Goal: Information Seeking & Learning: Learn about a topic

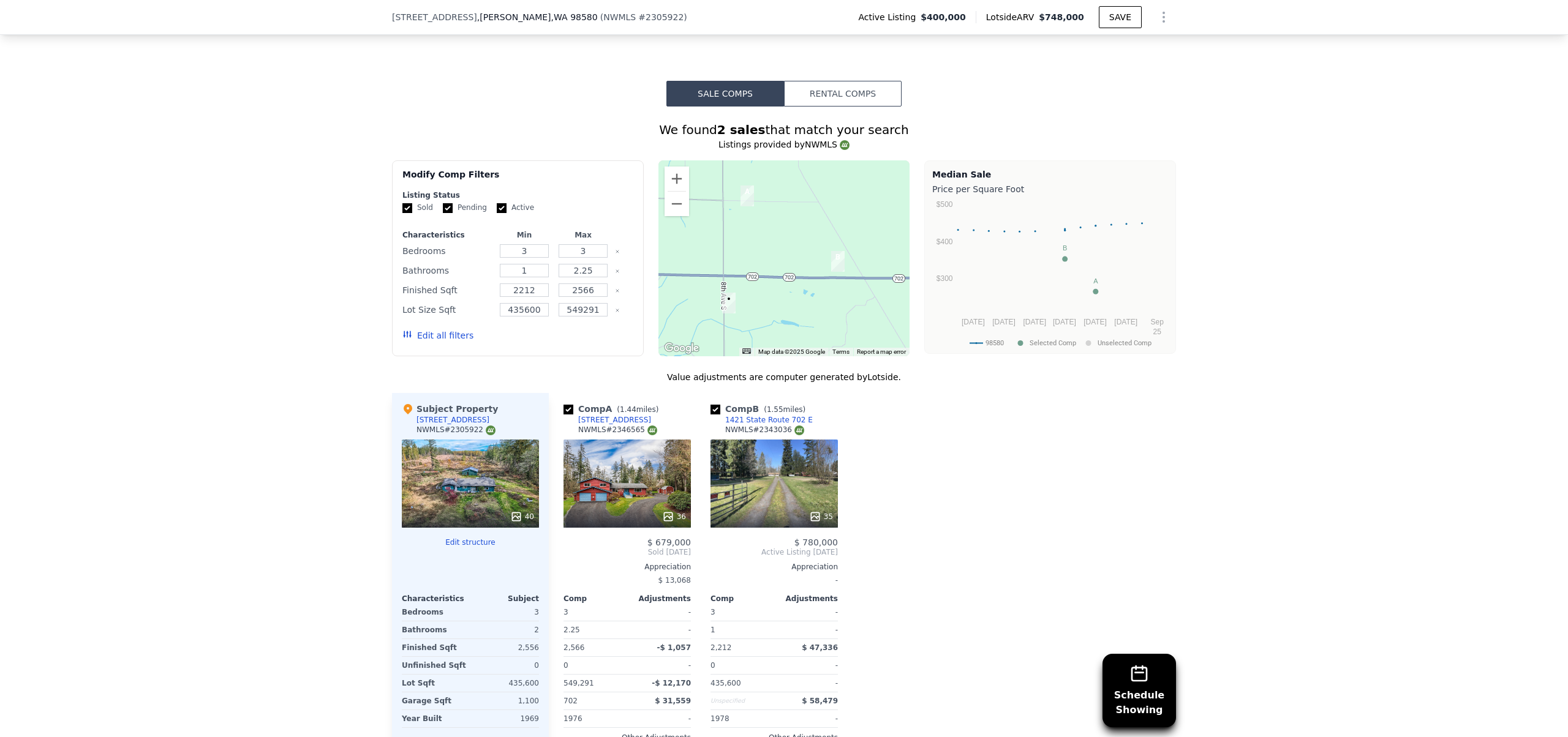
scroll to position [1264, 0]
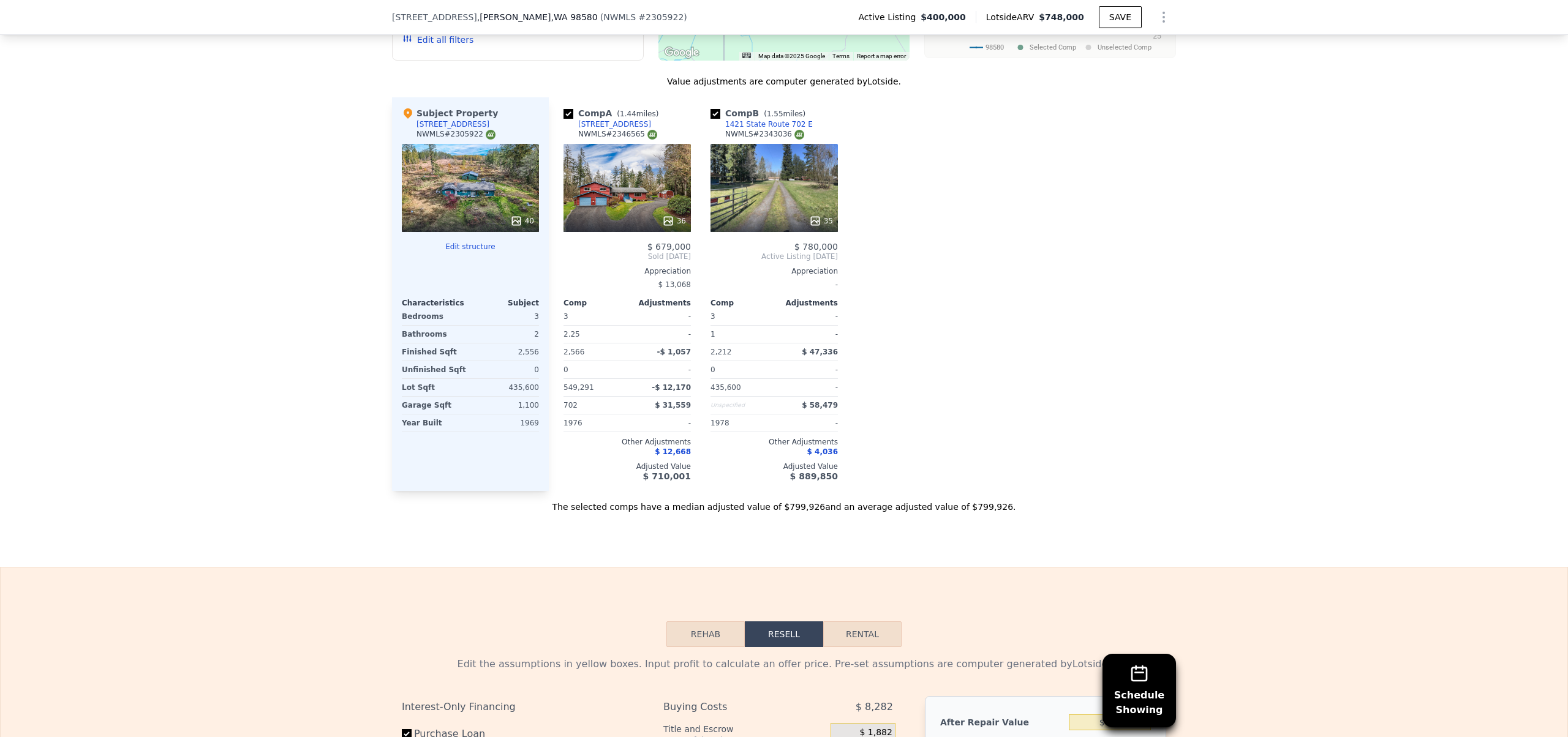
click at [288, 359] on div "Schedule Showing We found 2 sales that match your search Listings provided by N…" at bounding box center [784, 162] width 1568 height 702
click at [639, 227] on div "36" at bounding box center [627, 221] width 117 height 12
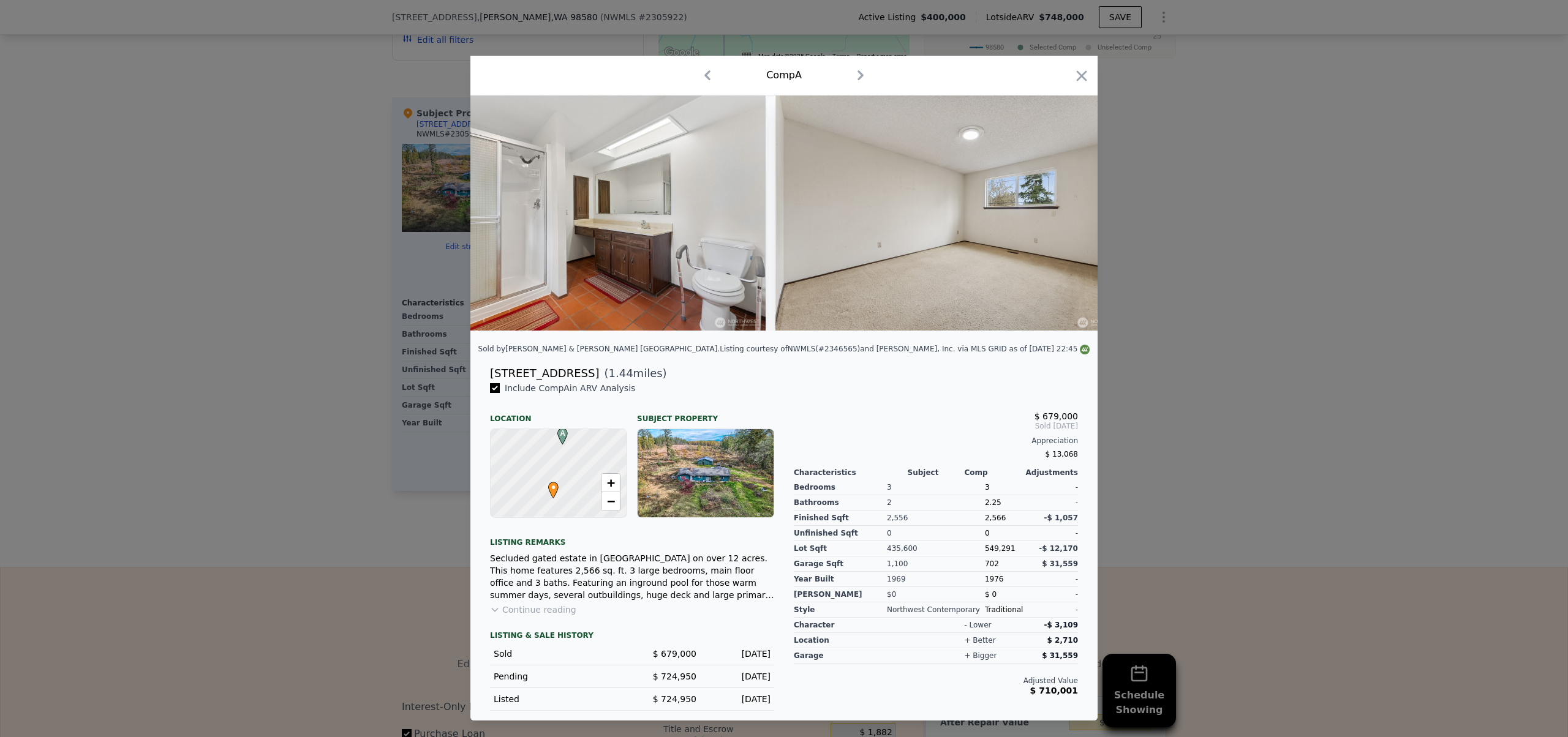
scroll to position [0, 7719]
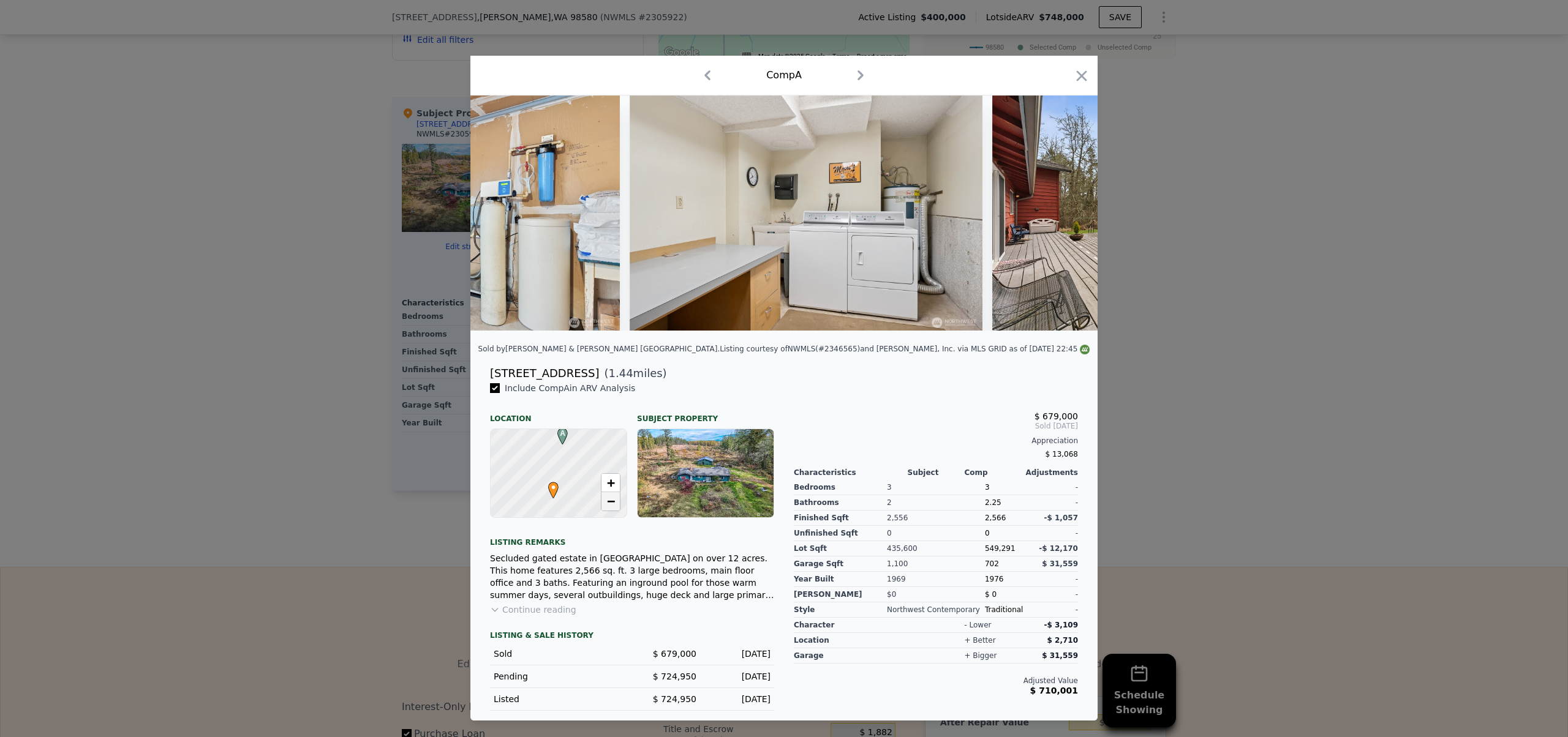
click at [613, 508] on span "−" at bounding box center [611, 500] width 8 height 15
click at [611, 487] on span "+" at bounding box center [611, 482] width 8 height 15
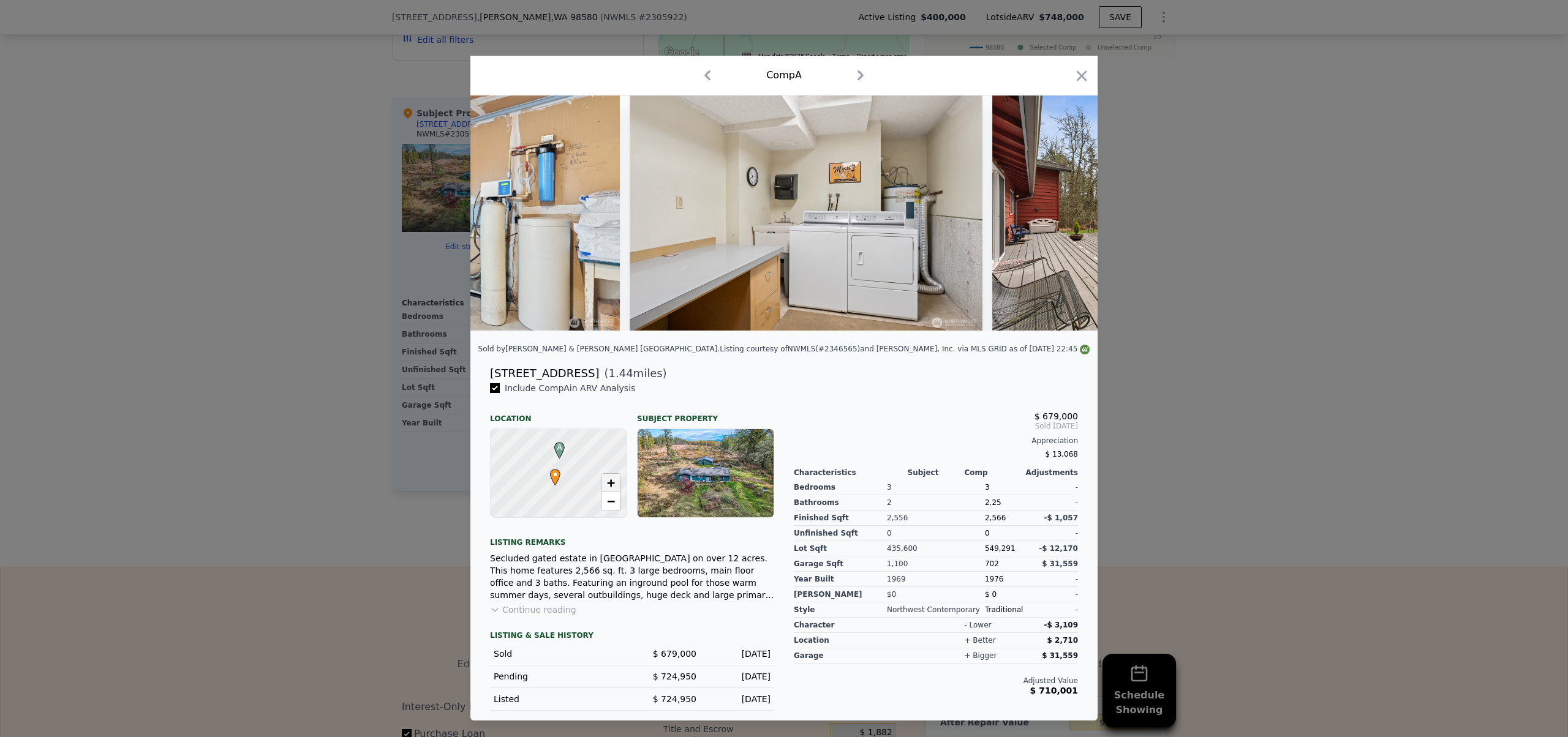
click at [611, 486] on span "+" at bounding box center [611, 482] width 8 height 15
click at [1083, 75] on icon "button" at bounding box center [1081, 75] width 17 height 17
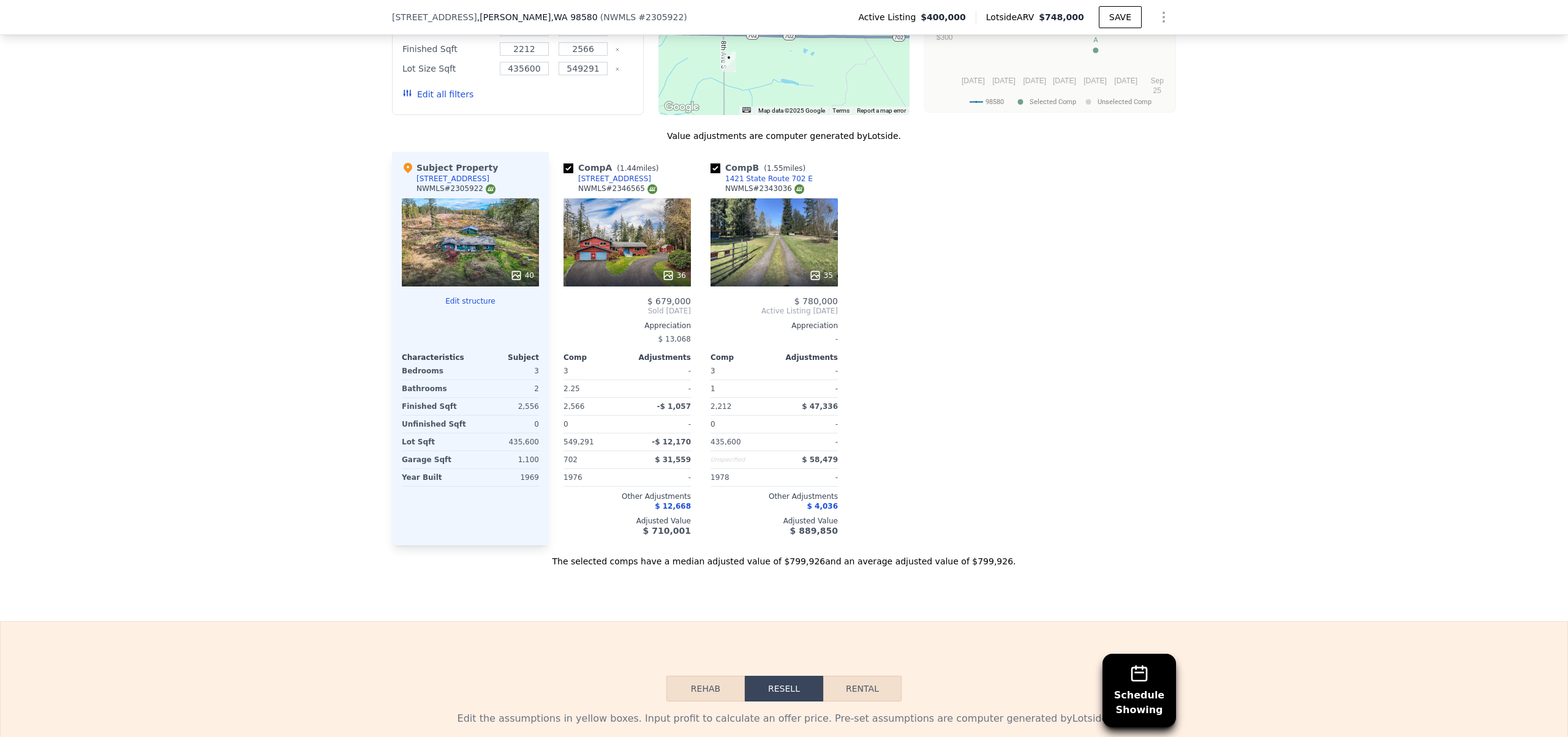
scroll to position [1208, 0]
click at [594, 185] on div "[STREET_ADDRESS]" at bounding box center [615, 180] width 73 height 10
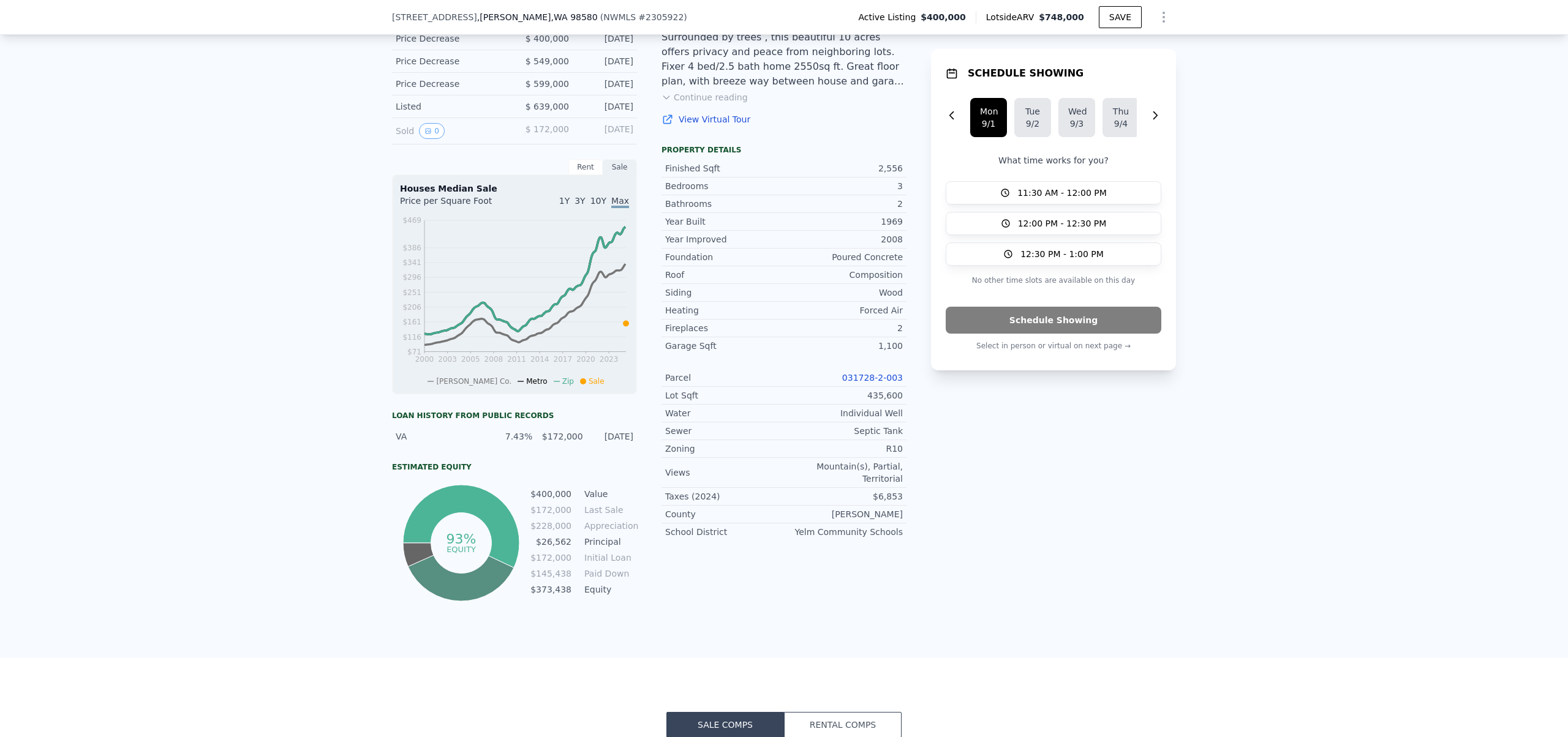
scroll to position [336, 0]
drag, startPoint x: 663, startPoint y: 419, endPoint x: 895, endPoint y: 456, distance: 234.9
click at [895, 456] on div "Parcel 031728-2-003 Lot Sqft 435,600 Water Individual Well Sewer Septic Tank Zo…" at bounding box center [784, 455] width 245 height 171
click at [895, 456] on div "R10" at bounding box center [843, 449] width 118 height 12
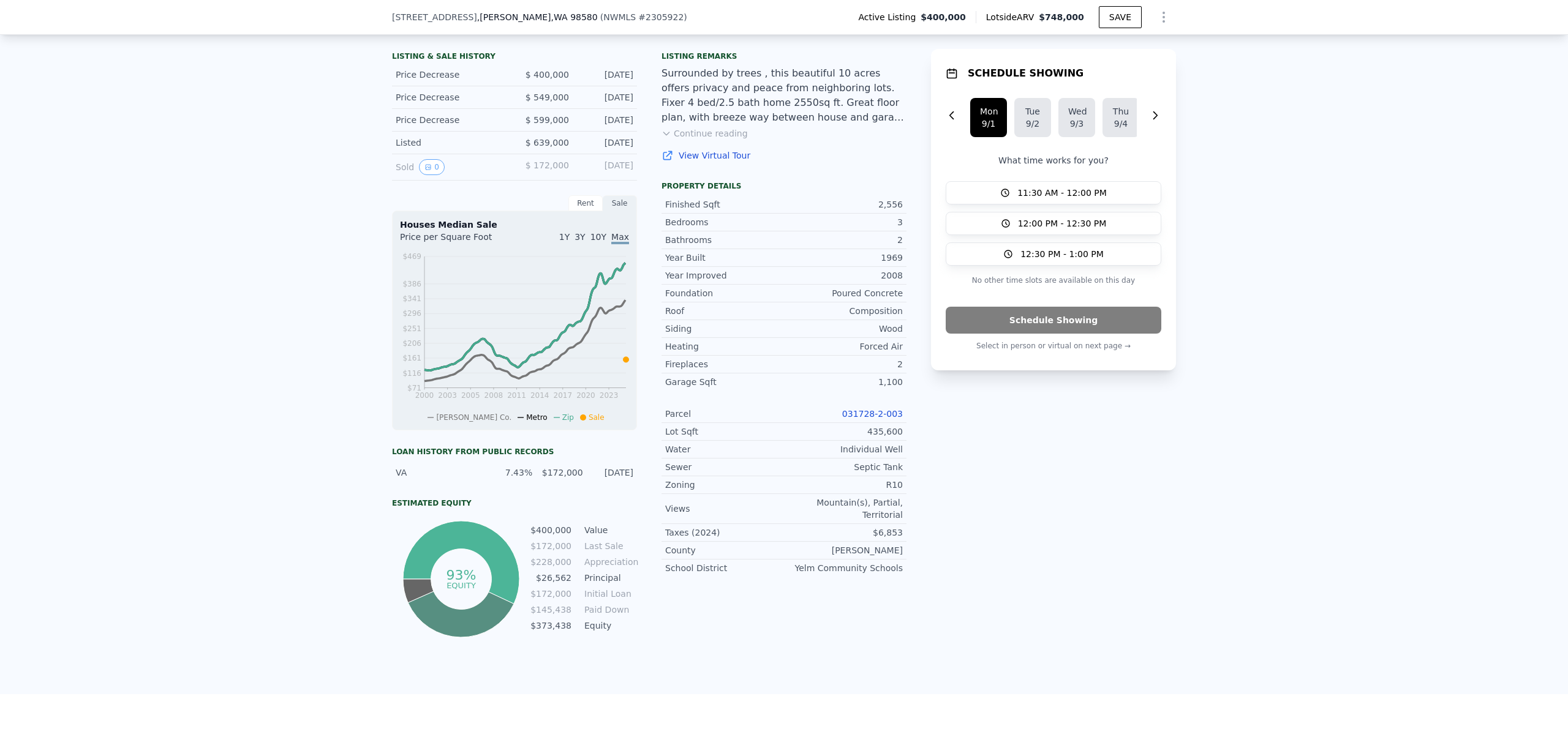
scroll to position [301, 0]
click at [859, 419] on link "031728-2-003" at bounding box center [872, 414] width 61 height 10
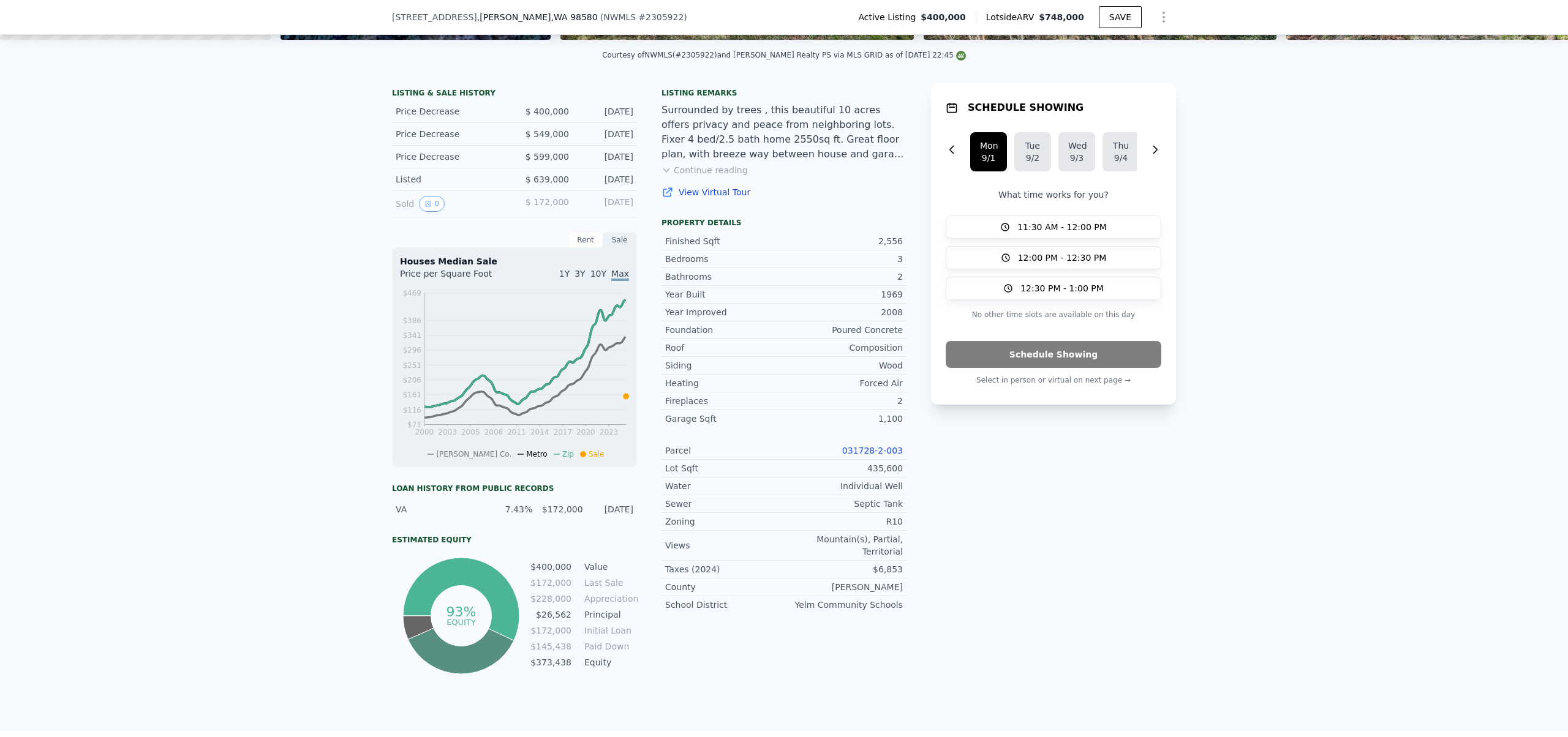
click at [680, 176] on button "Continue reading" at bounding box center [704, 169] width 86 height 12
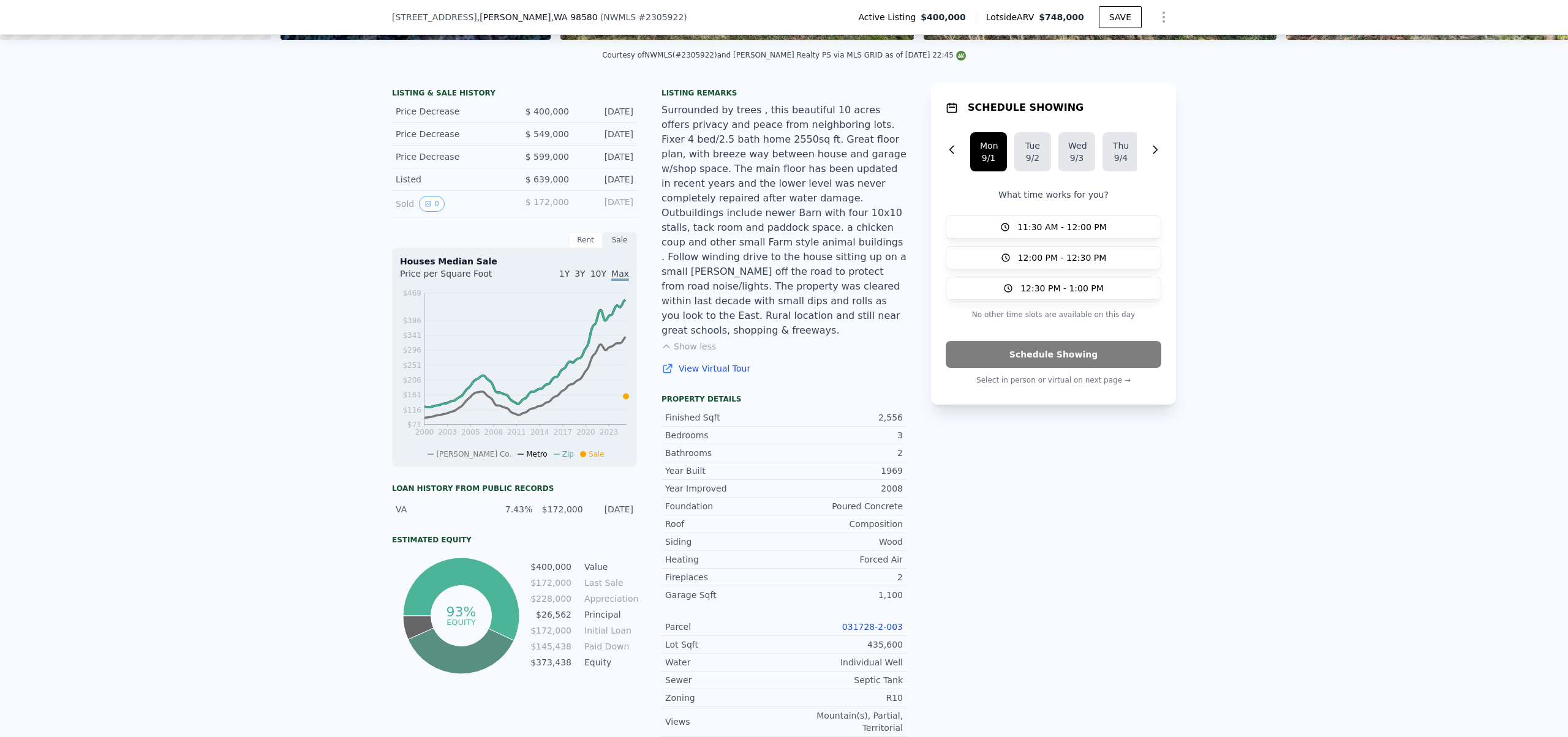
click at [764, 354] on div "Listing remarks Surrounded by trees , this beautiful 10 acres offers privacy an…" at bounding box center [784, 238] width 245 height 301
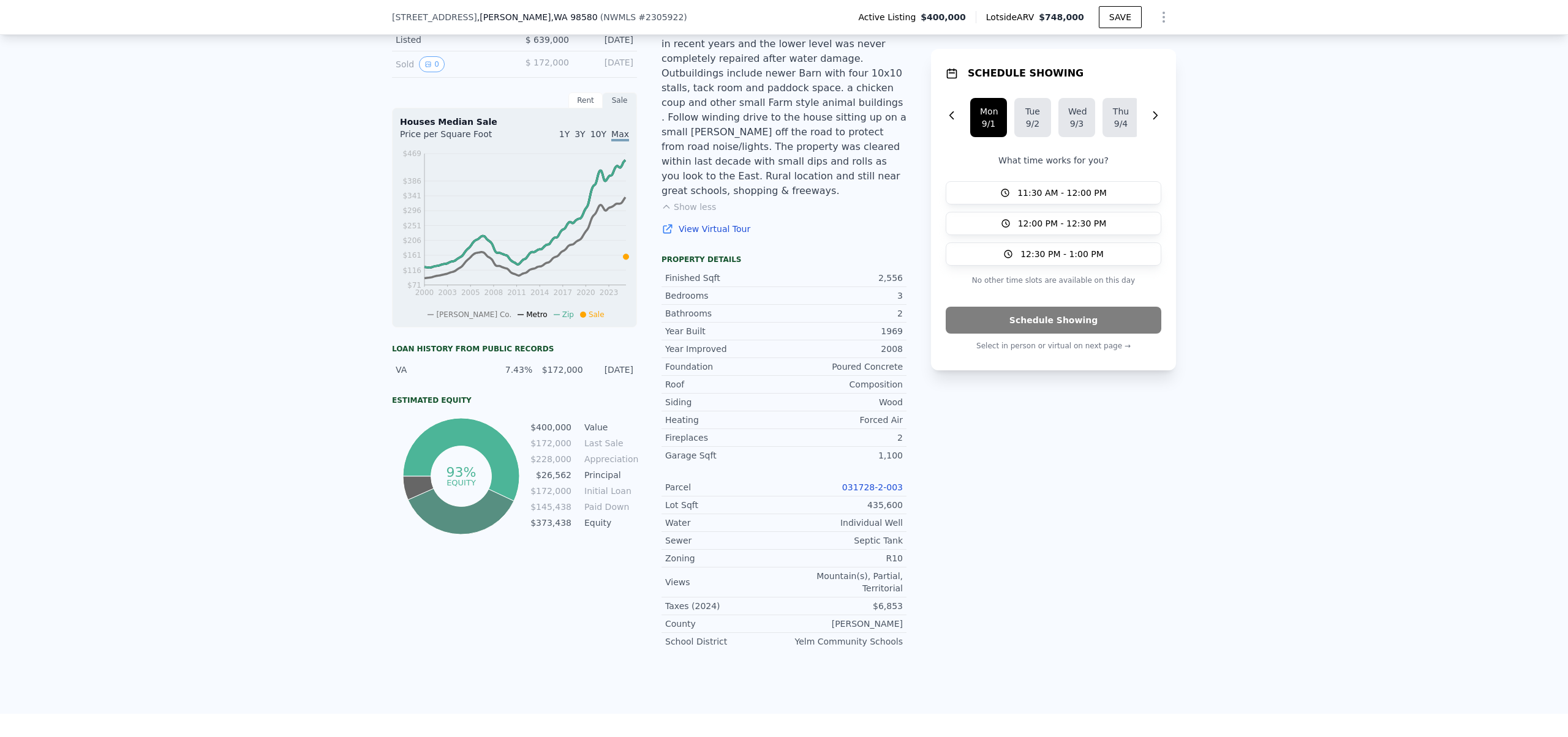
scroll to position [556, 0]
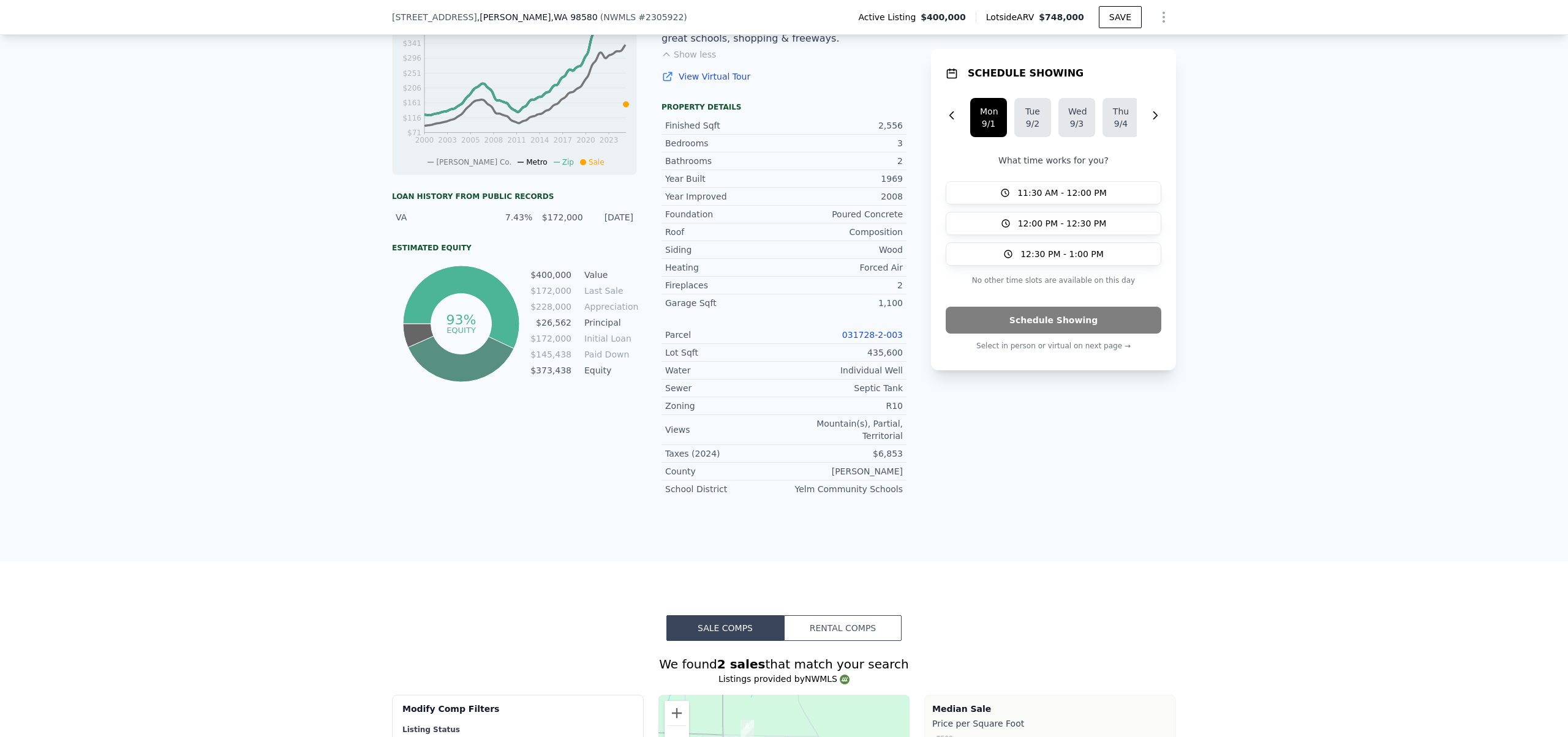
click at [891, 400] on div "R10" at bounding box center [843, 405] width 118 height 12
copy div "R10"
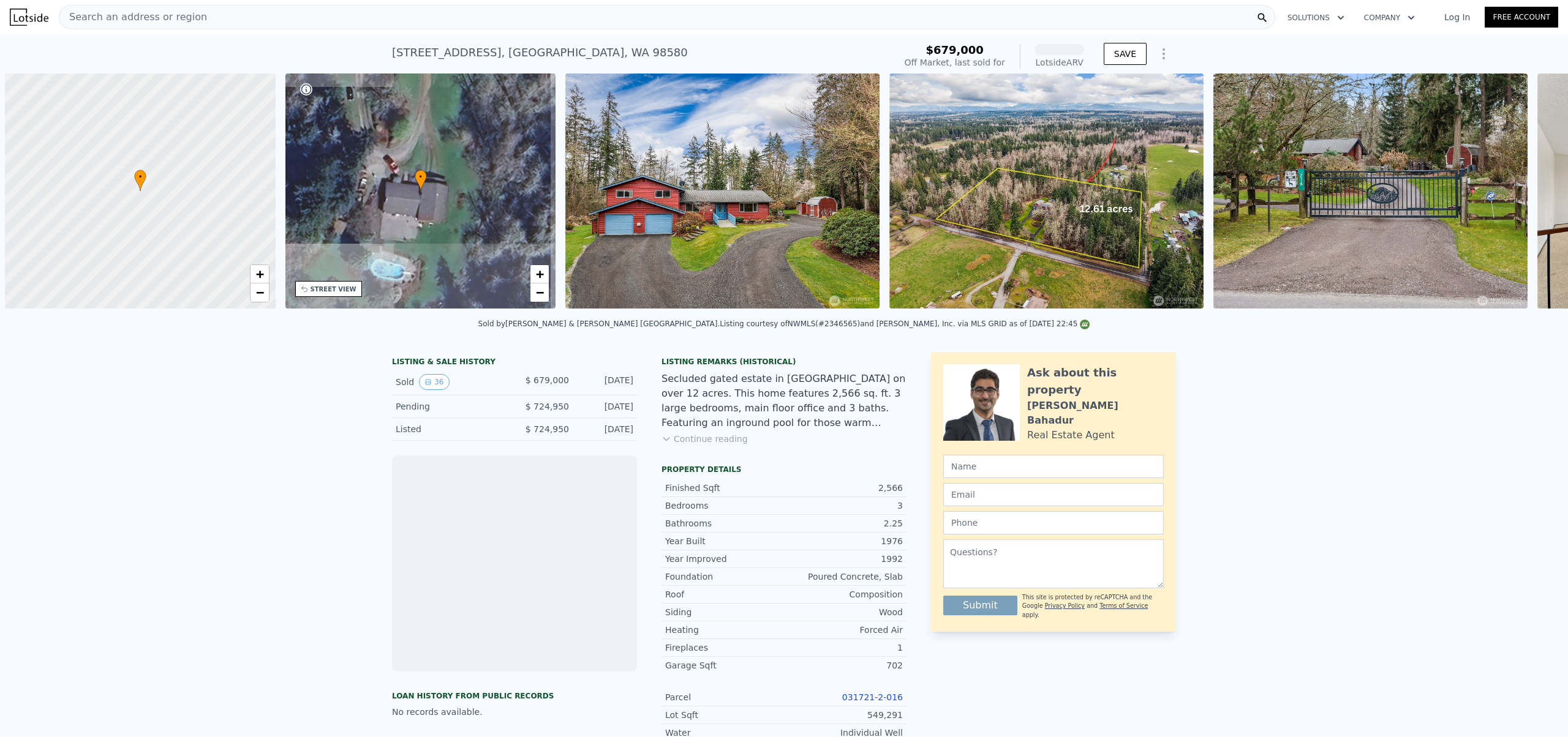
scroll to position [0, 5]
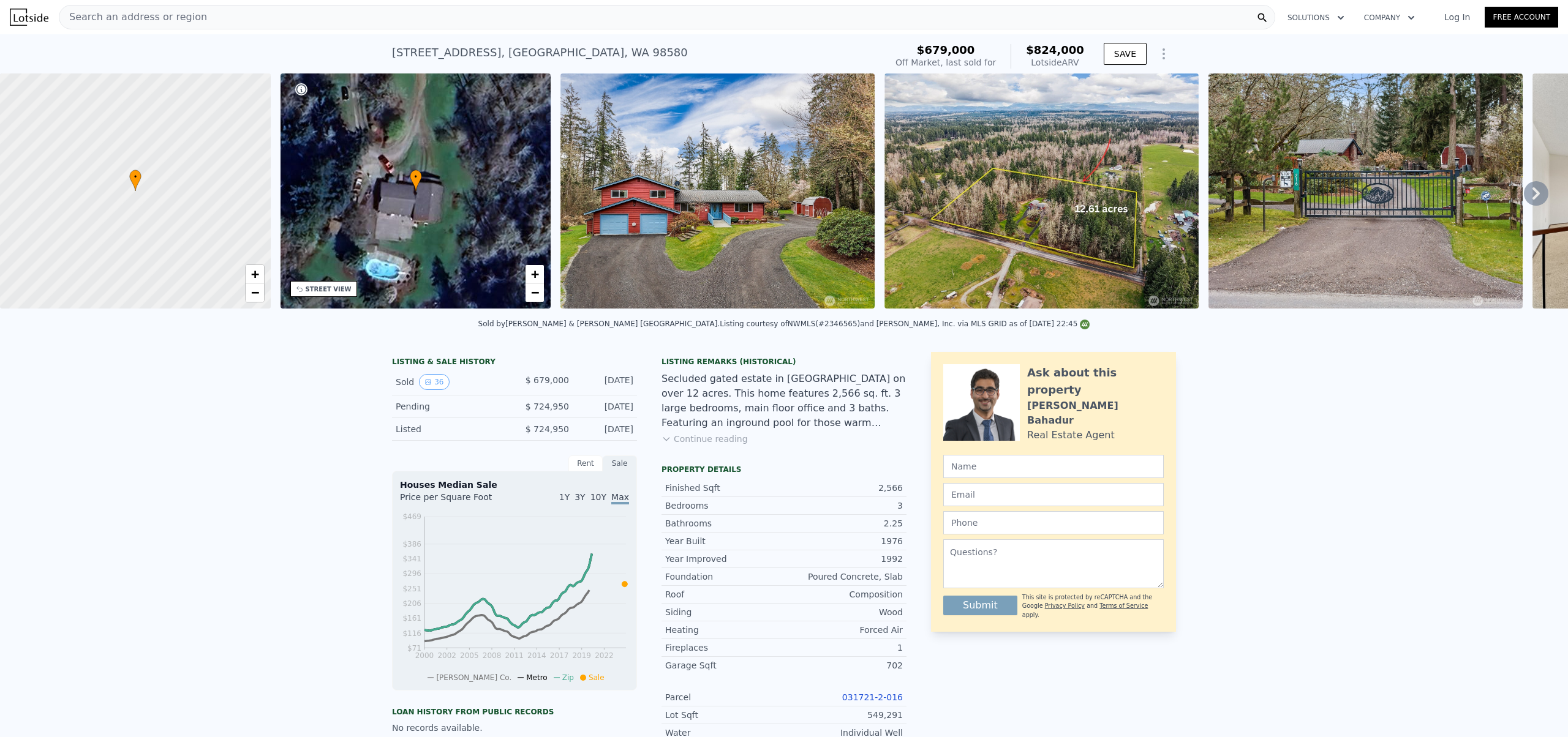
click at [483, 54] on div "216 336th St S , Pierce County , WA 98580" at bounding box center [539, 52] width 296 height 17
copy div "216 336th St S , Pierce County , WA 98580 Sold May 2025 for $679k (~ARV $824k )"
